Goal: Task Accomplishment & Management: Understand process/instructions

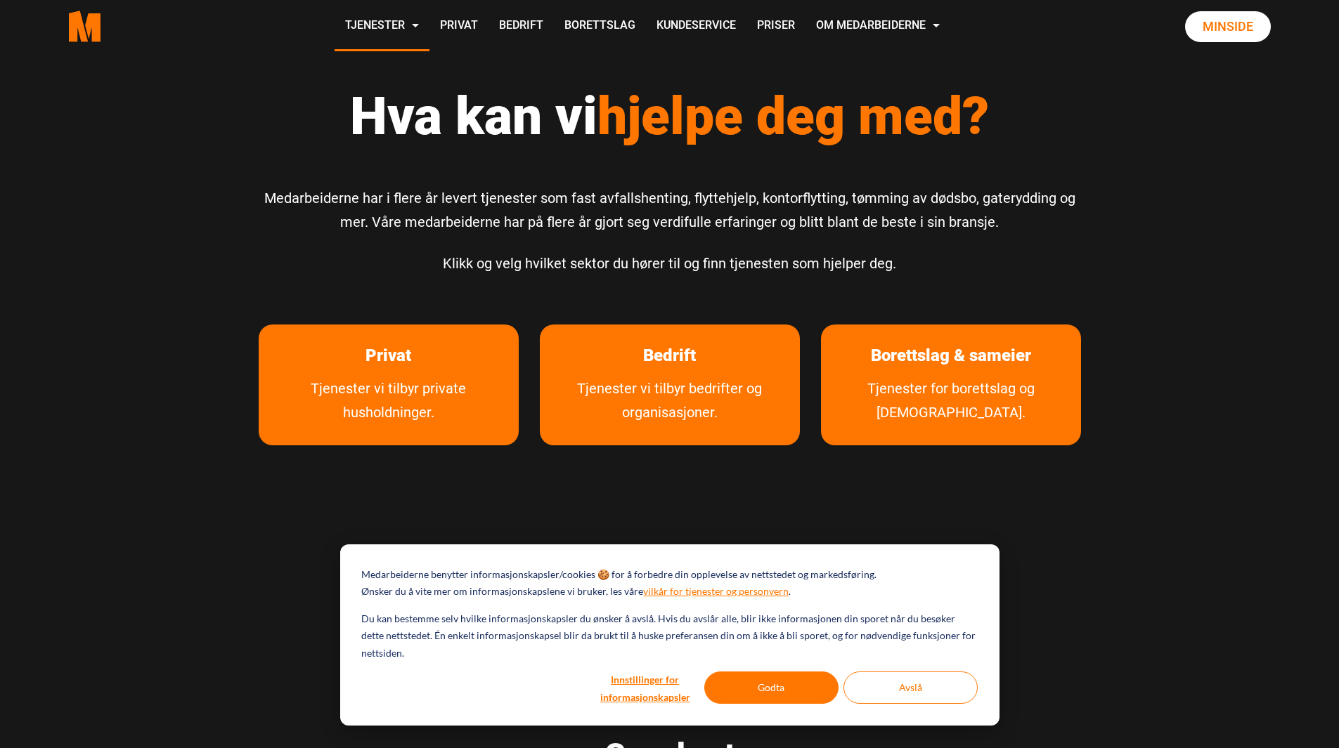
click at [432, 382] on link "Tjenester vi tilbyr private husholdninger." at bounding box center [389, 411] width 260 height 69
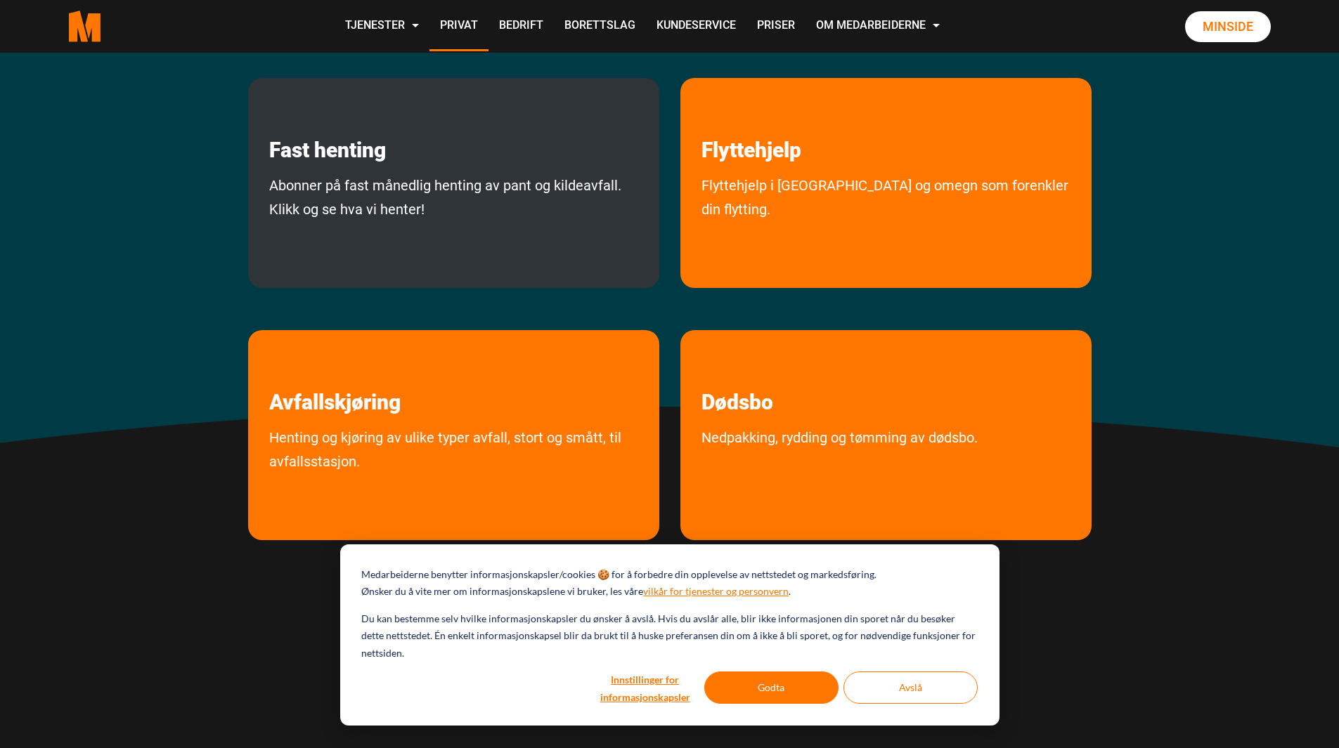
scroll to position [281, 0]
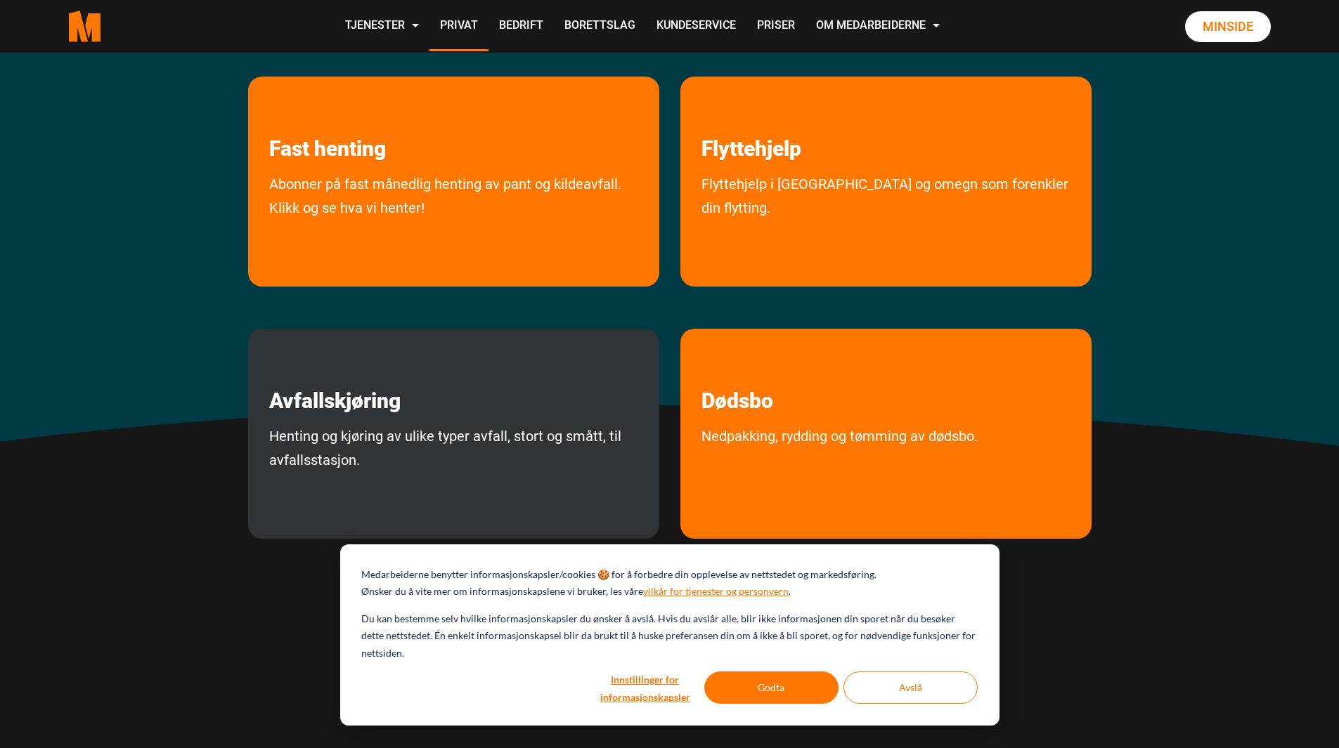
click at [344, 422] on div "Avfallskjøring Henting og kjøring av ulike typer avfall, stort og smått, til av…" at bounding box center [453, 434] width 411 height 210
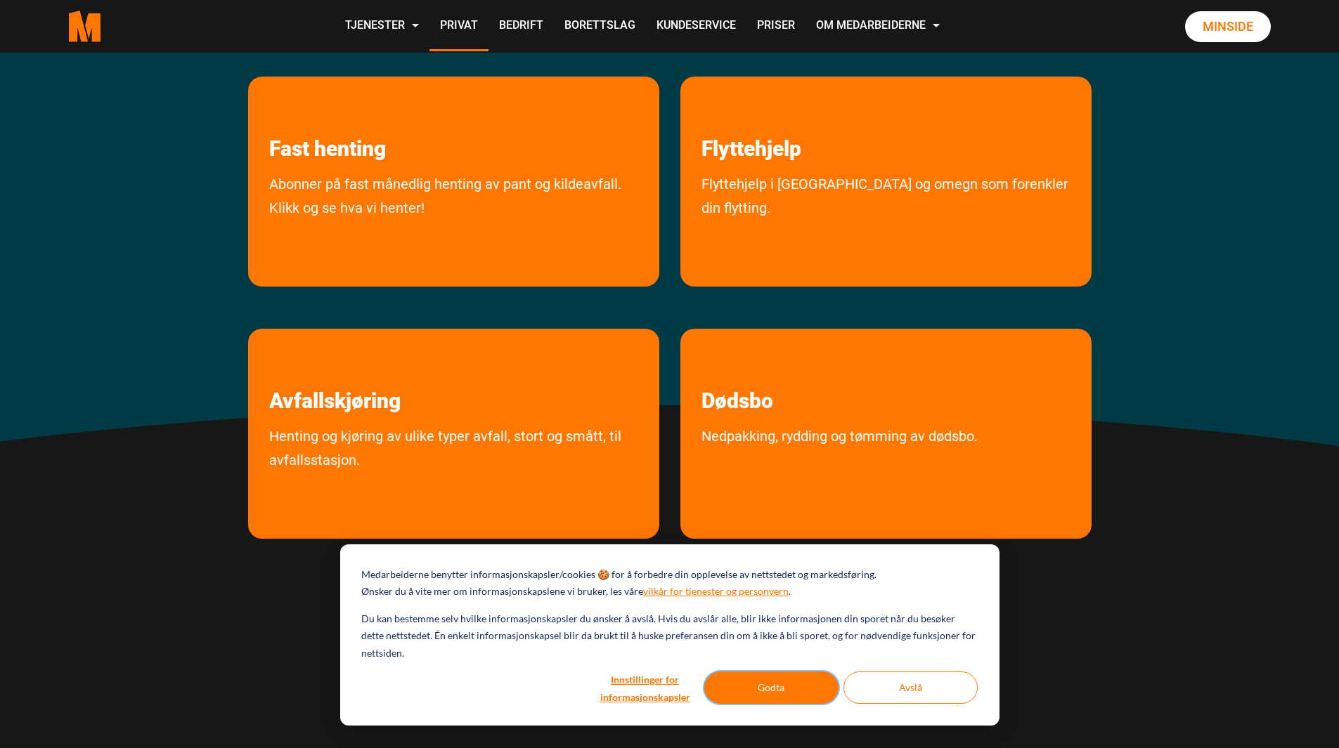
click at [784, 684] on button "Godta" at bounding box center [771, 688] width 134 height 32
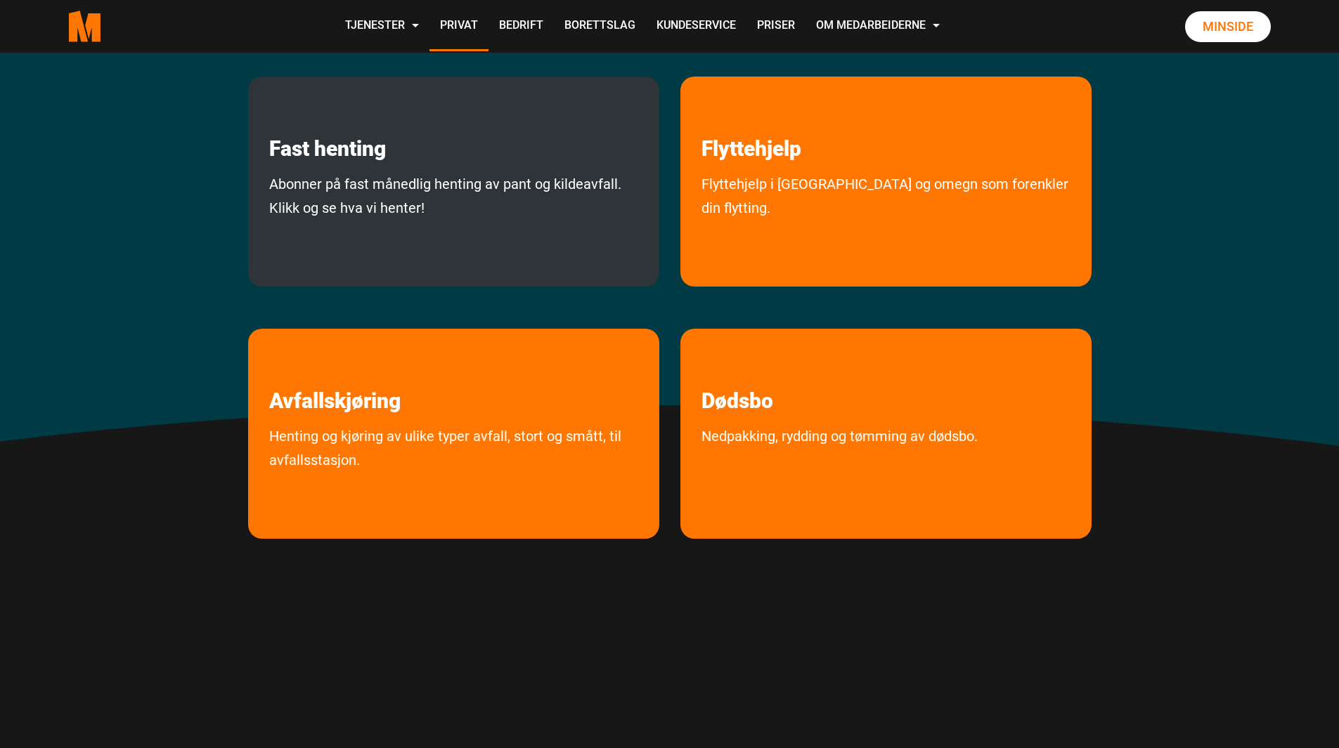
scroll to position [0, 0]
click at [379, 175] on link "Abonner på fast månedlig henting av pant og kildeavfall. Klikk og se hva vi hen…" at bounding box center [453, 226] width 411 height 108
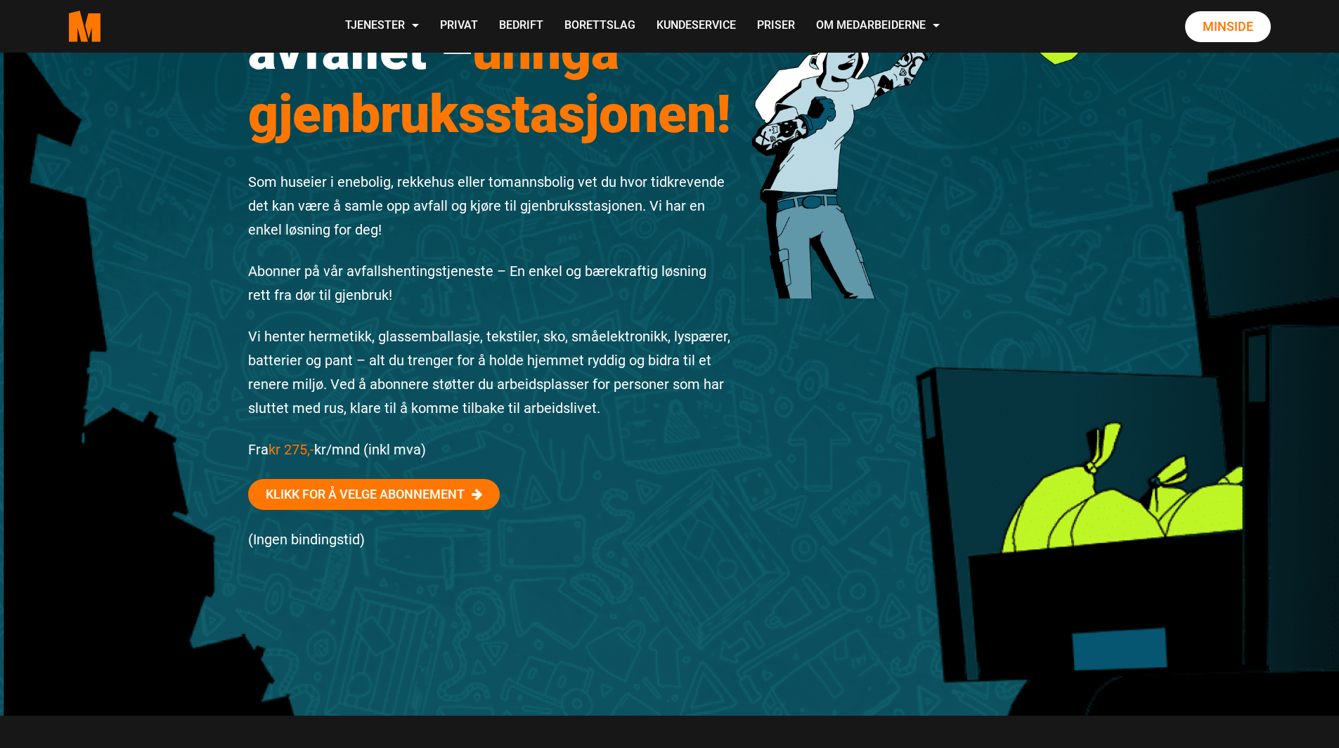
scroll to position [281, 0]
